Goal: Information Seeking & Learning: Learn about a topic

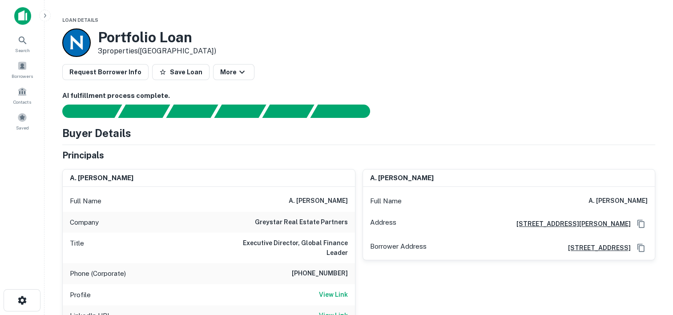
click at [641, 11] on main "Loan Details Portfolio Loan 3 properties (TN) Request Borrower Info Save Loan M…" at bounding box center [358, 157] width 629 height 315
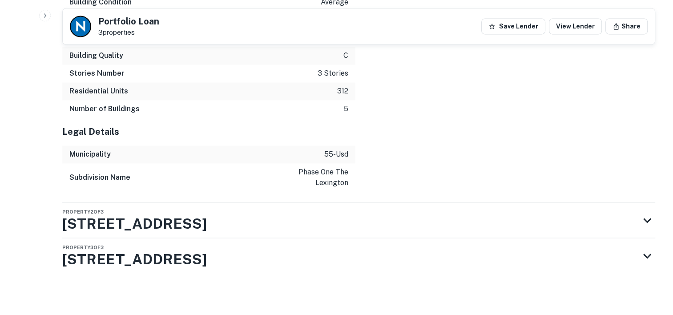
scroll to position [1388, 0]
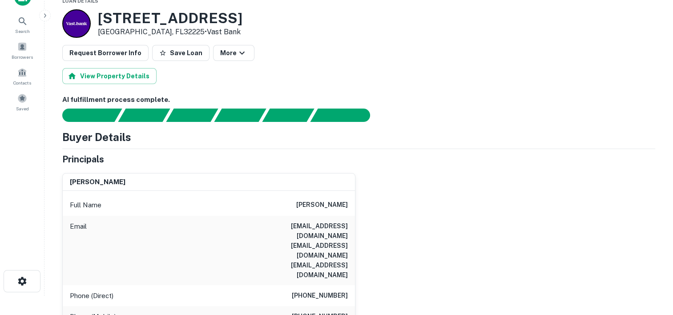
scroll to position [17, 0]
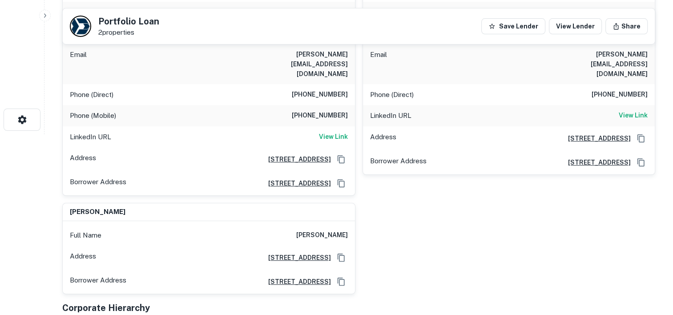
scroll to position [56, 0]
